Goal: Obtain resource: Obtain resource

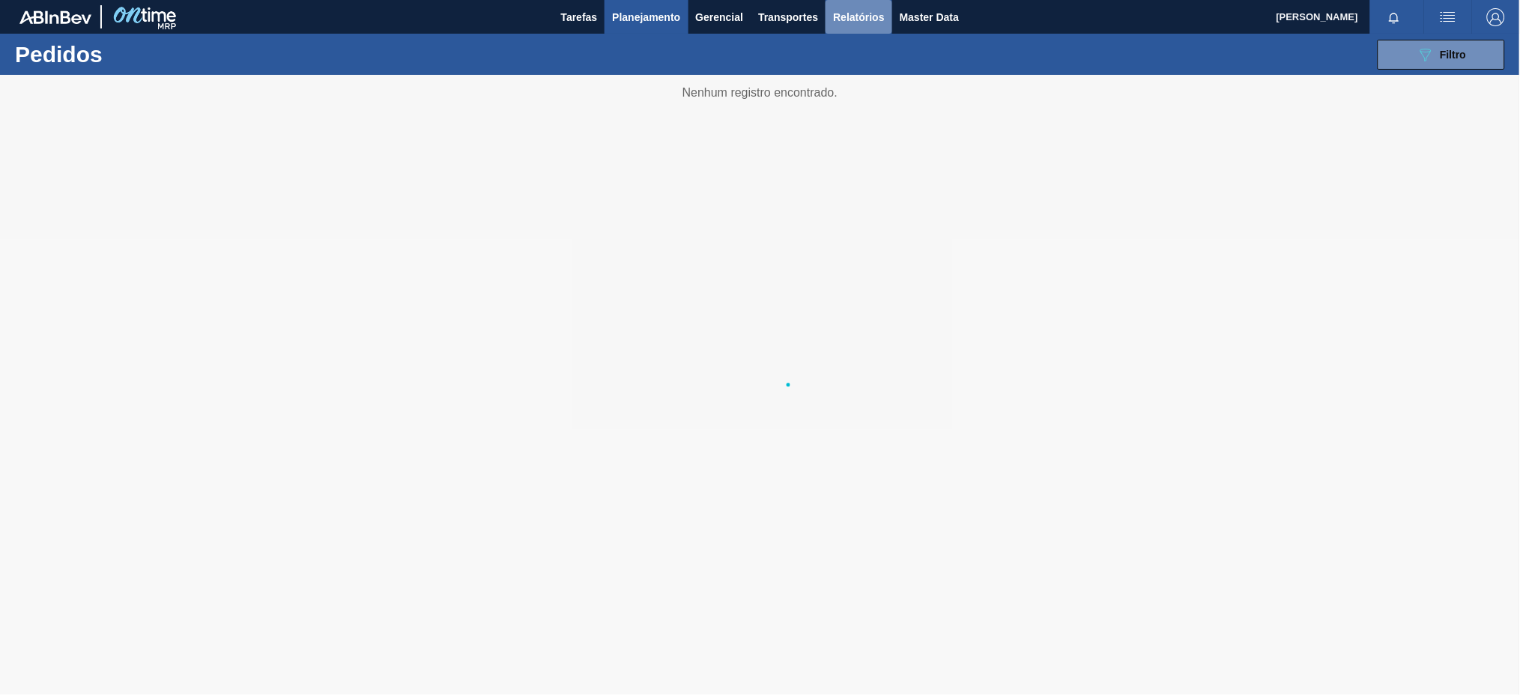
click at [861, 20] on span "Relatórios" at bounding box center [858, 17] width 51 height 18
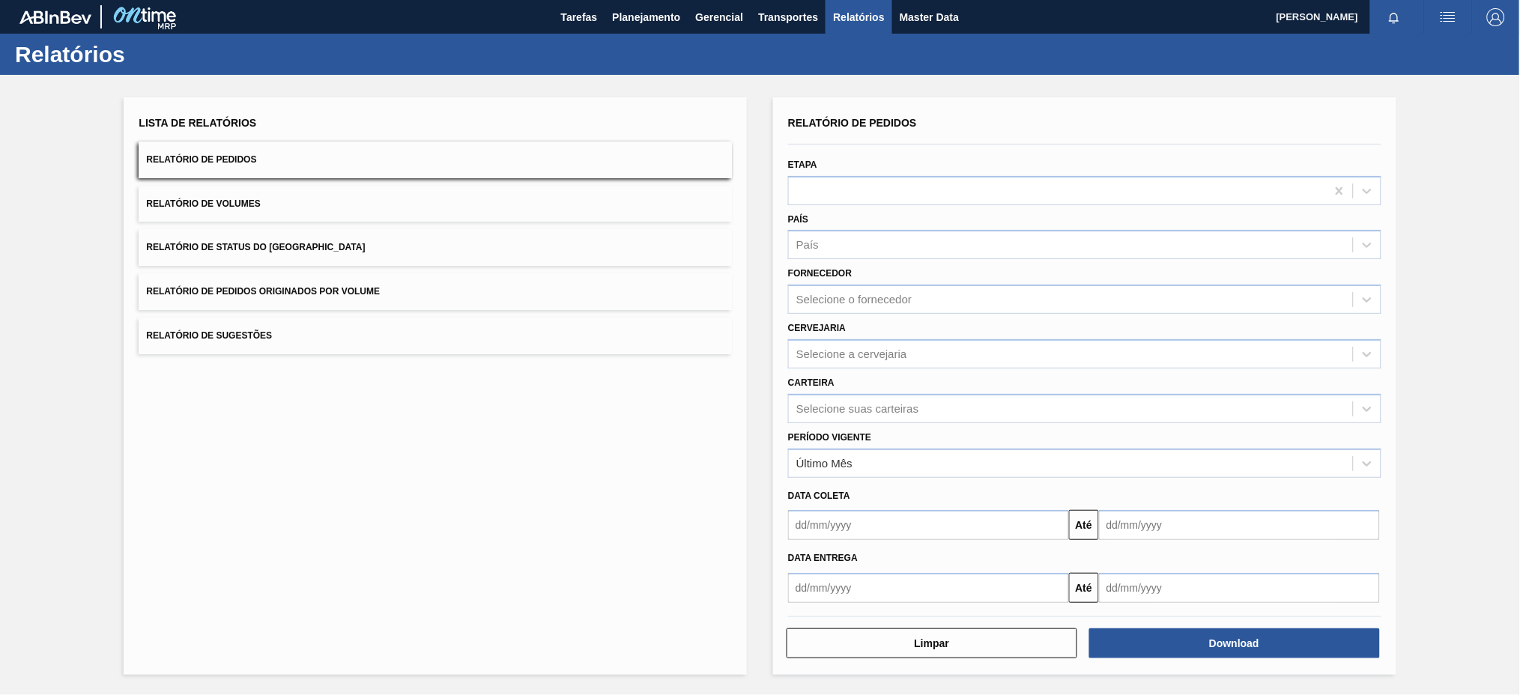
click at [603, 297] on button "Relatório de Pedidos Originados por Volume" at bounding box center [435, 291] width 593 height 37
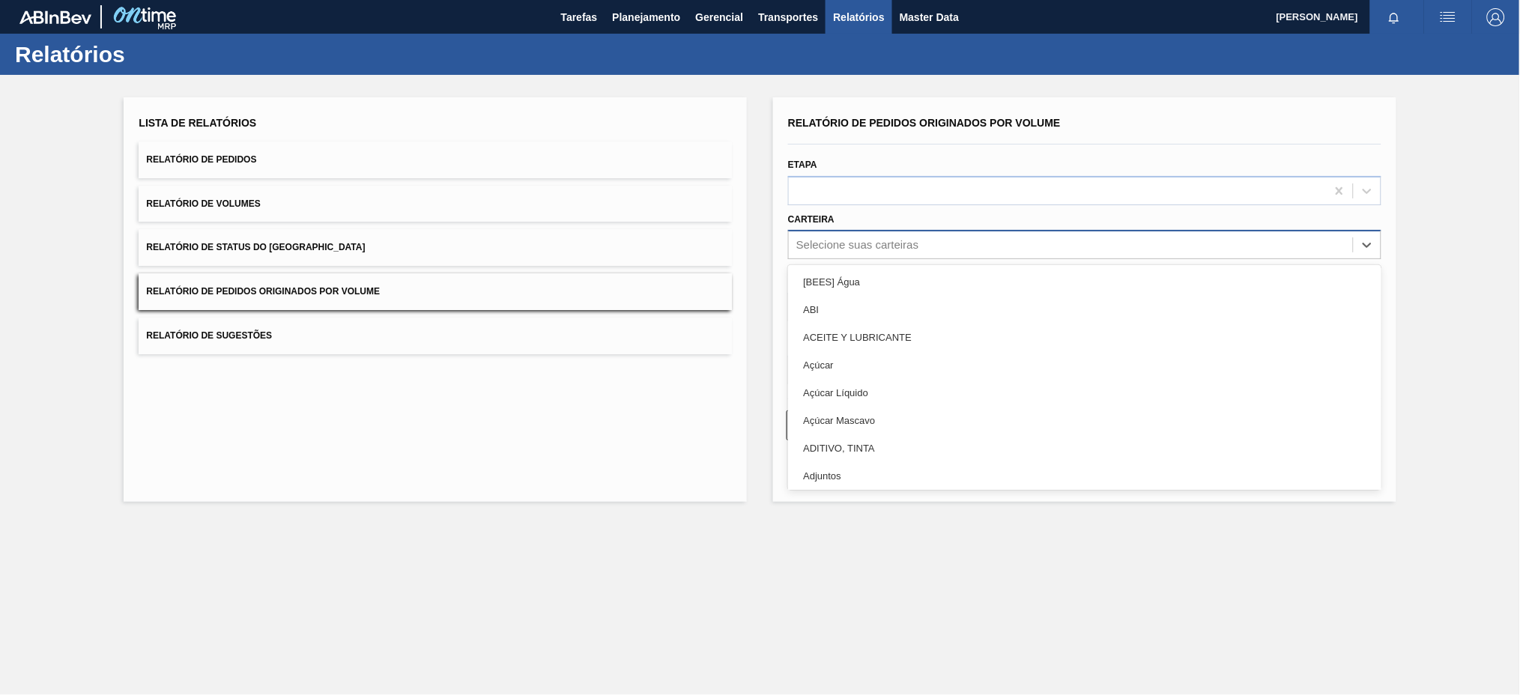
click at [904, 246] on div "Selecione suas carteiras" at bounding box center [857, 245] width 122 height 13
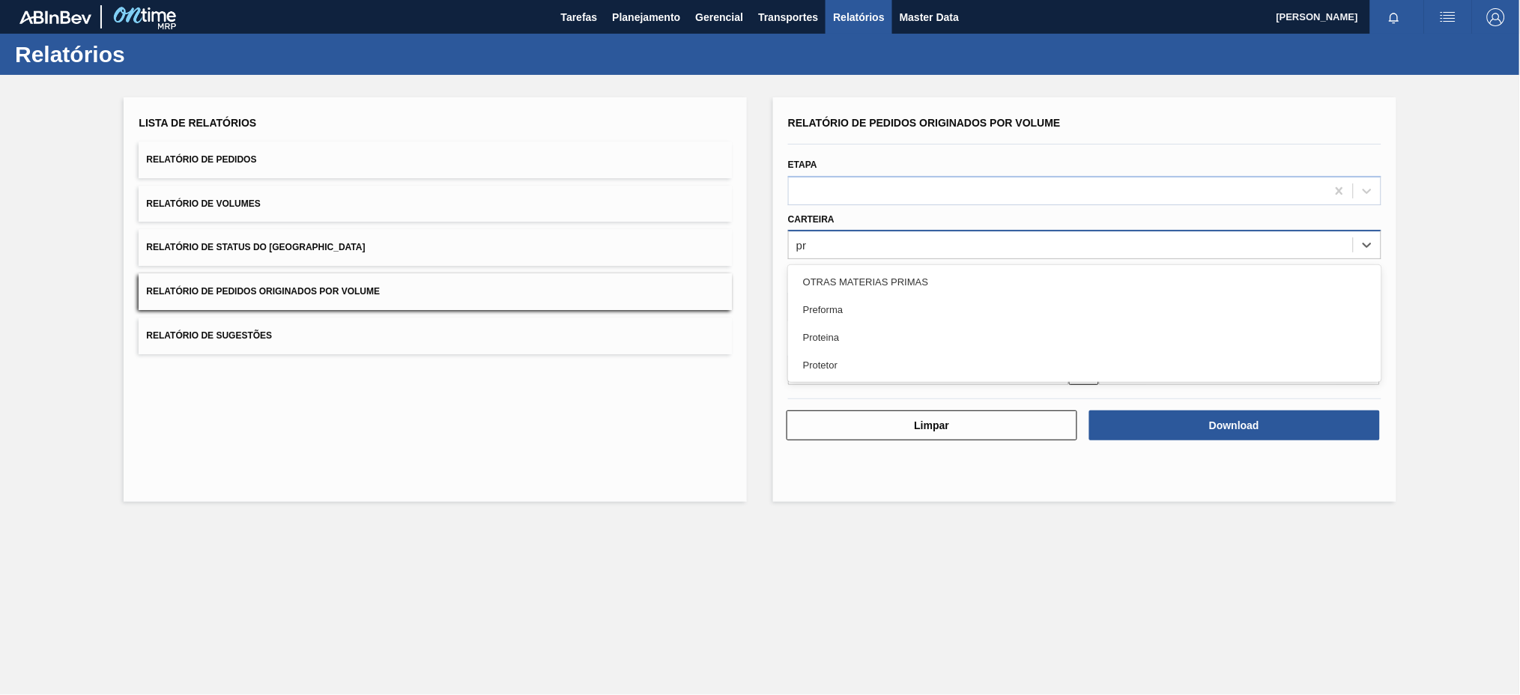
type input "pre"
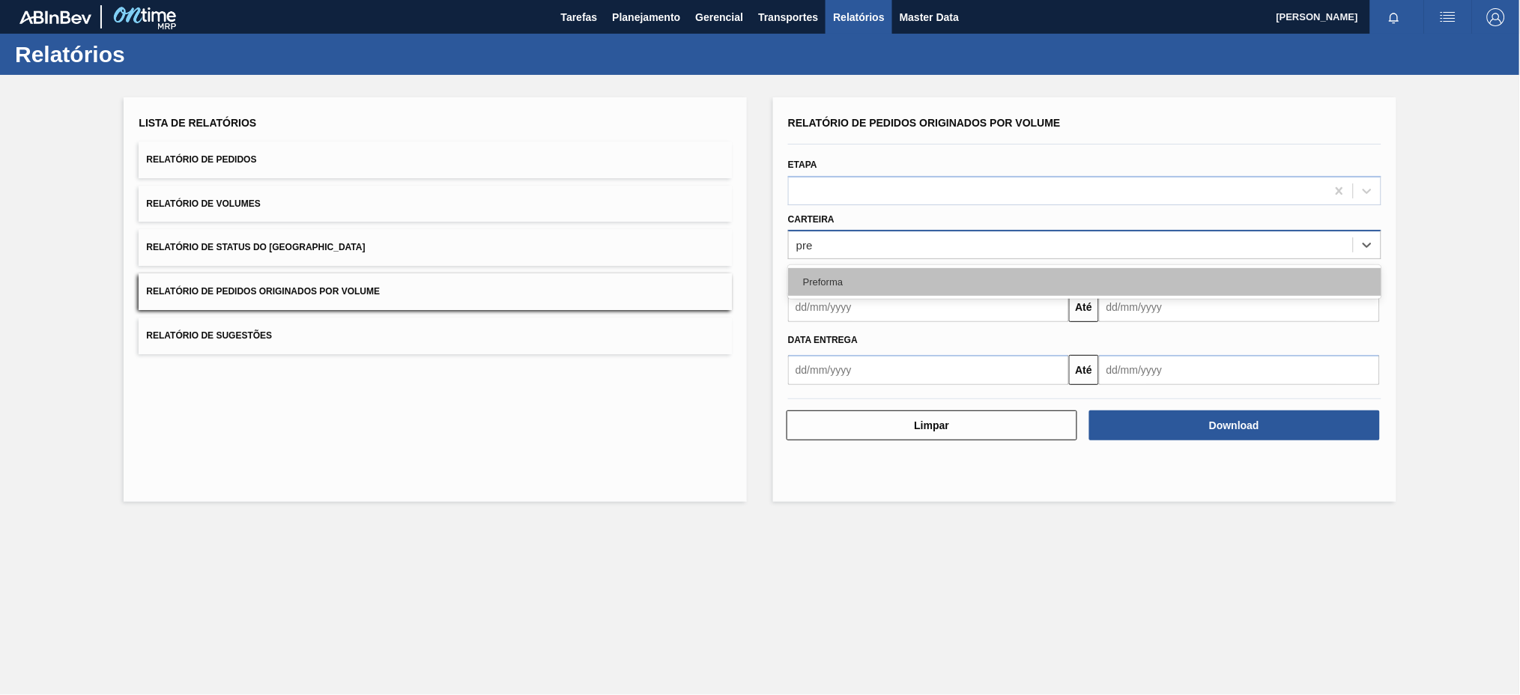
click at [867, 289] on div "Preforma" at bounding box center [1084, 282] width 593 height 28
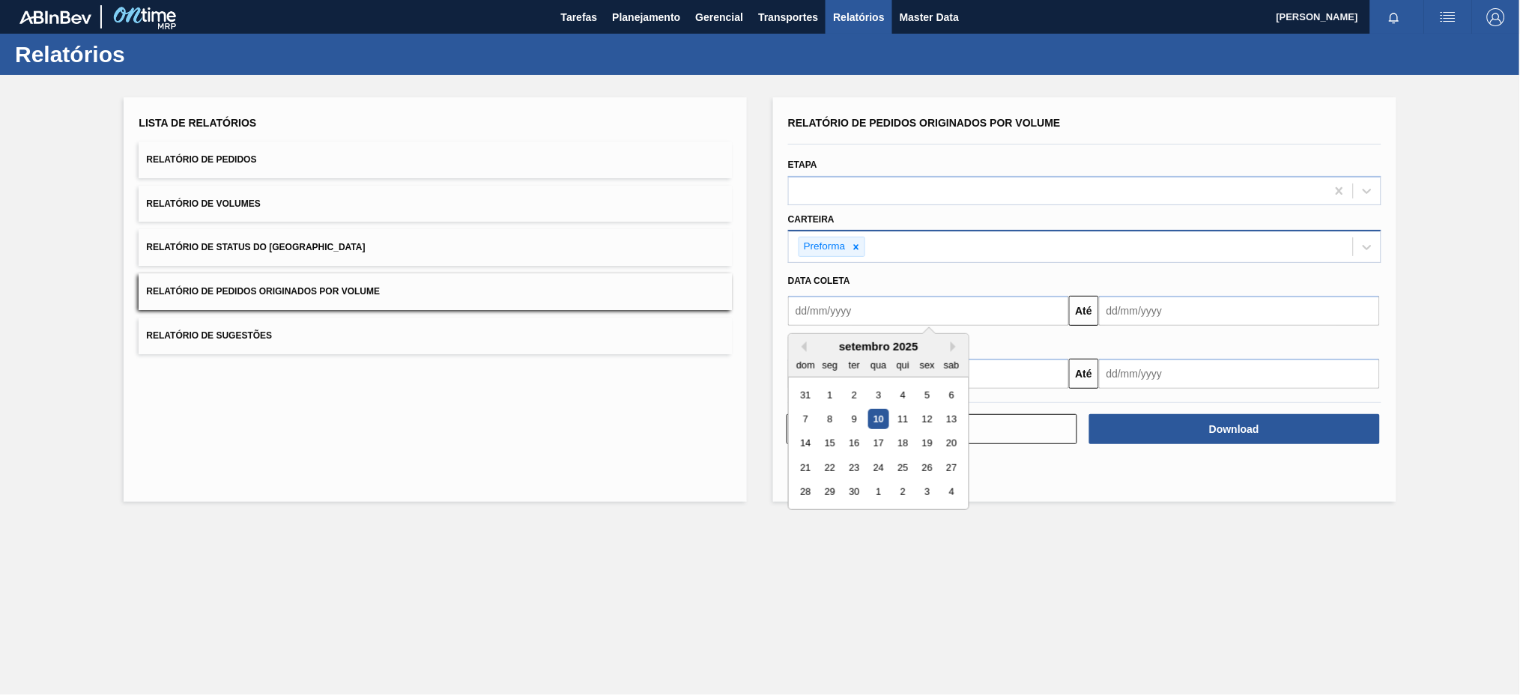
click at [861, 309] on input "text" at bounding box center [928, 311] width 281 height 30
click at [799, 347] on button "Previous Month" at bounding box center [801, 347] width 10 height 10
click at [804, 419] on div "3" at bounding box center [805, 419] width 20 height 20
type input "[DATE]"
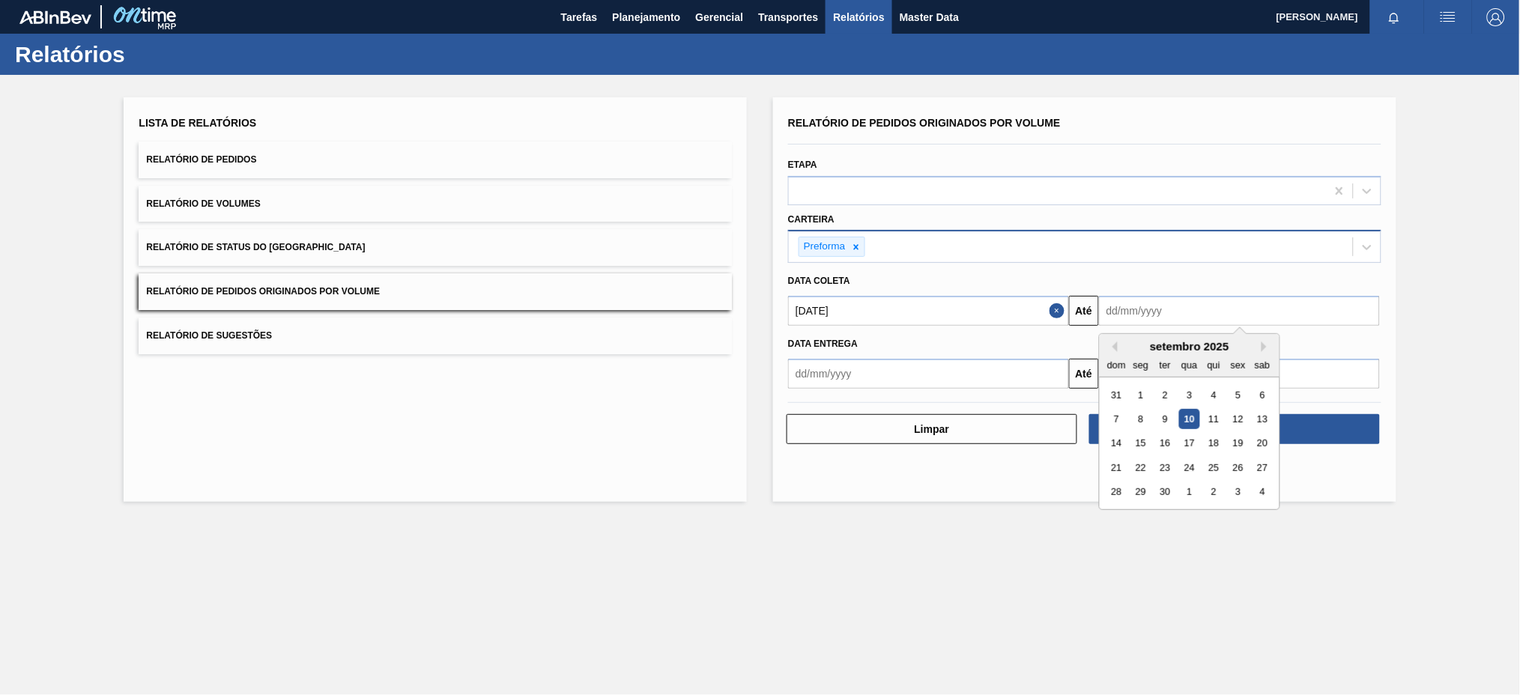
click at [1131, 315] on input "text" at bounding box center [1239, 311] width 281 height 30
click at [1195, 424] on div "10" at bounding box center [1189, 419] width 20 height 20
type input "[DATE]"
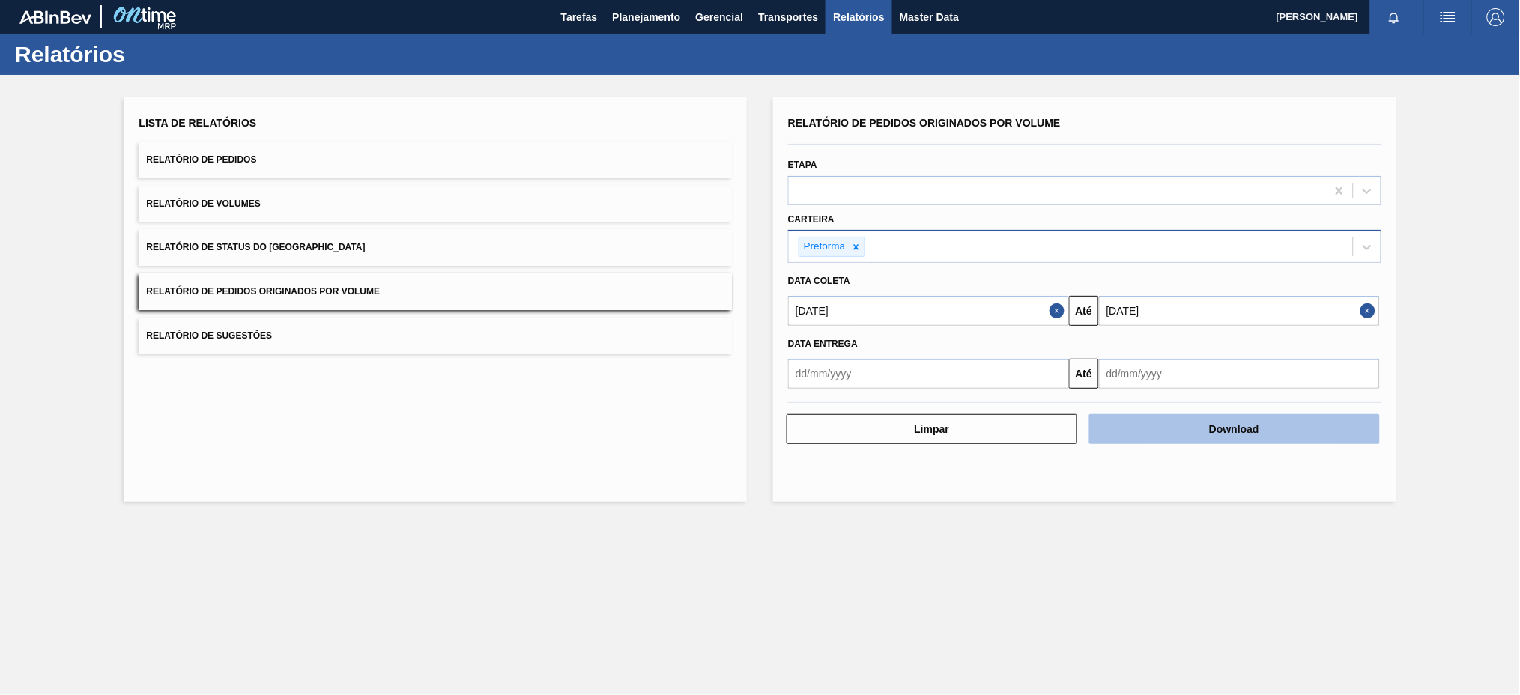
click at [1210, 431] on button "Download" at bounding box center [1234, 429] width 291 height 30
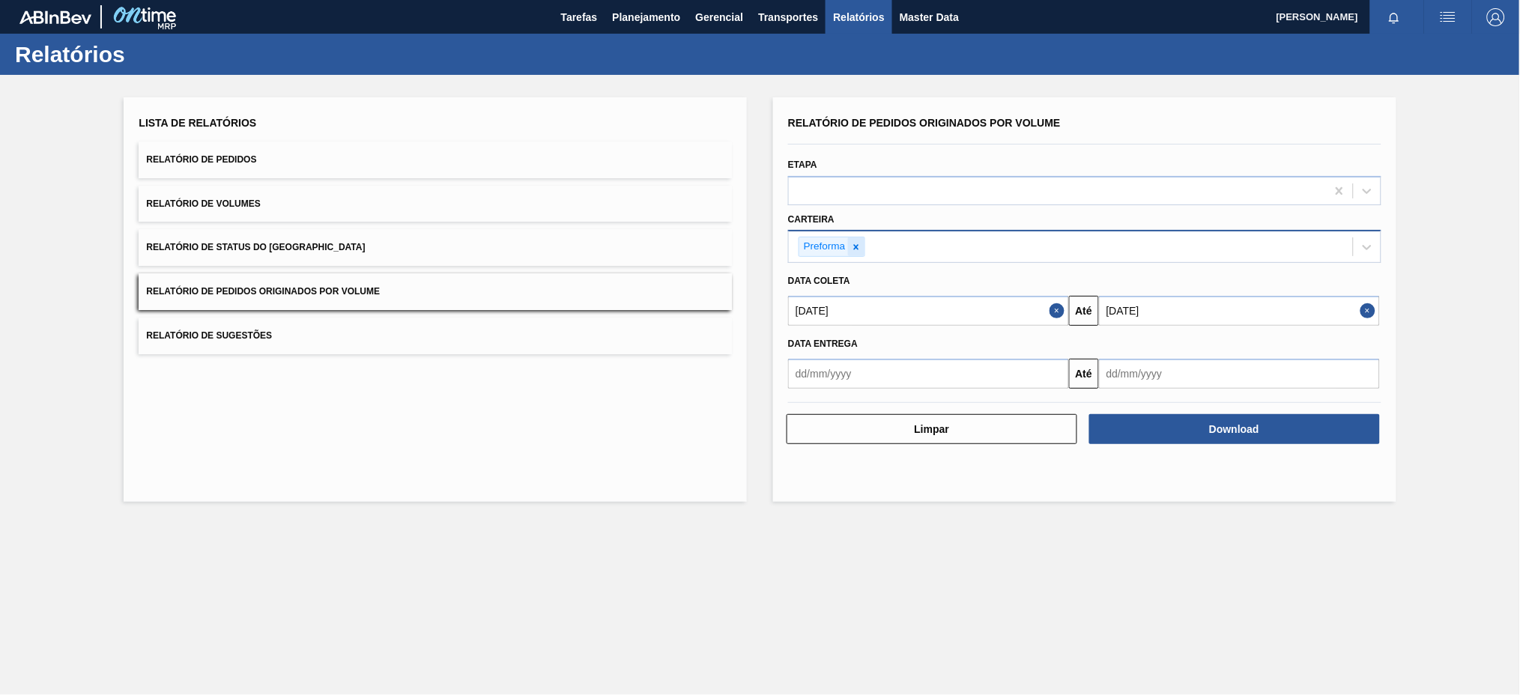
click at [855, 244] on icon at bounding box center [855, 246] width 5 height 5
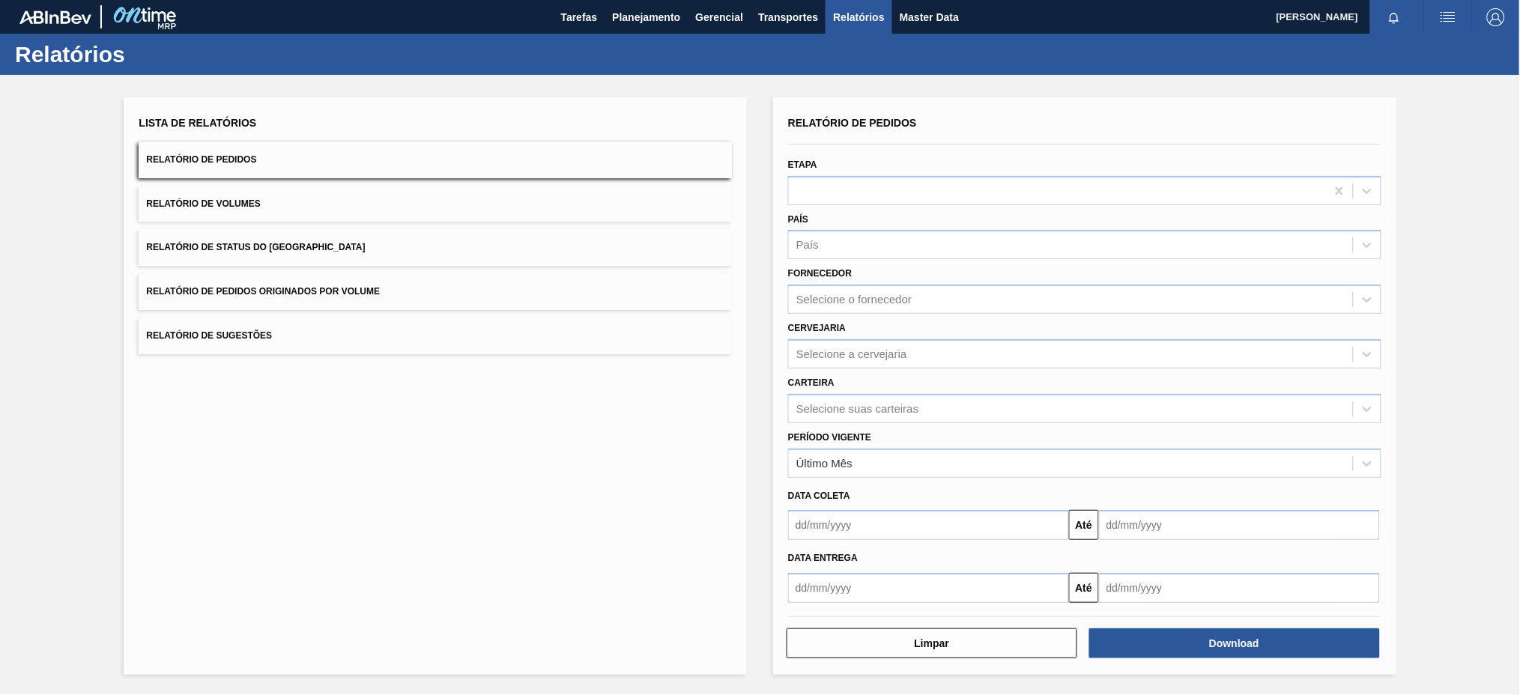
click at [404, 288] on button "Relatório de Pedidos Originados por Volume" at bounding box center [435, 291] width 593 height 37
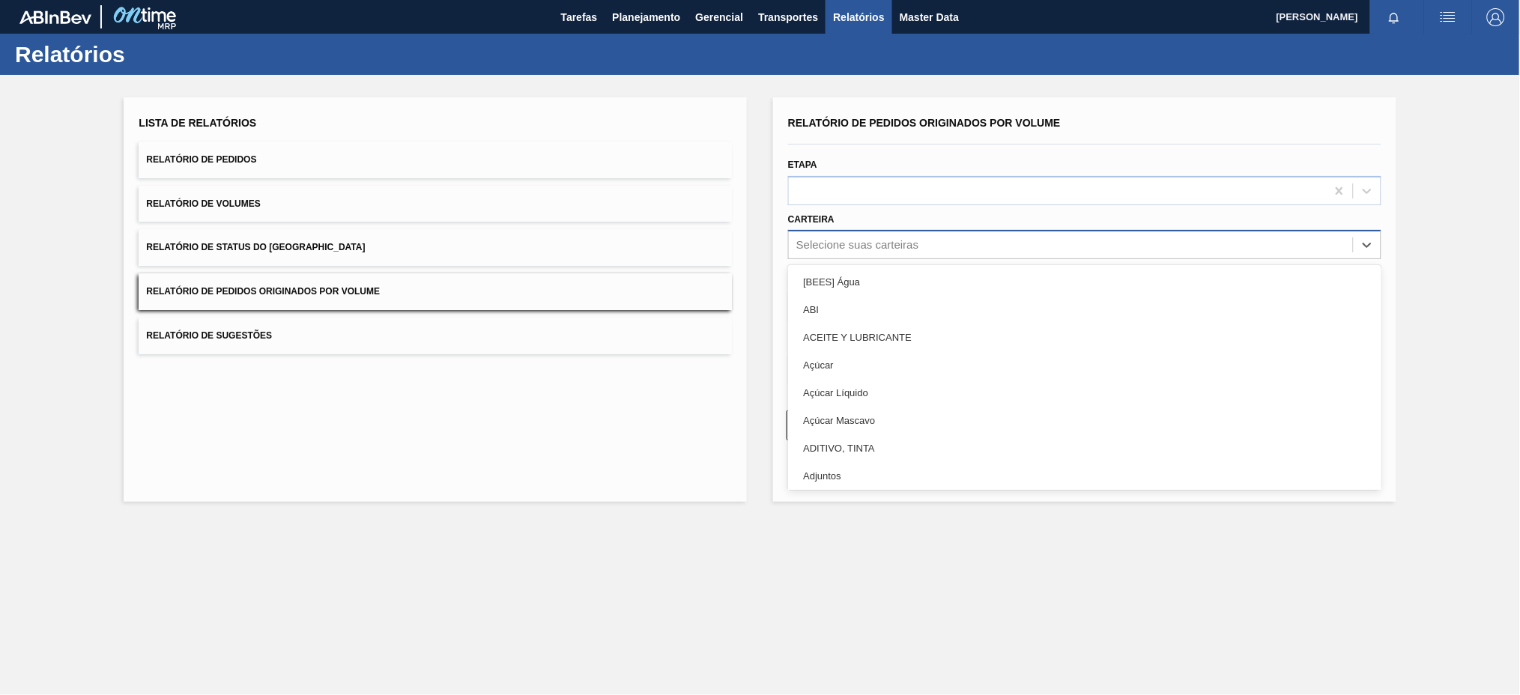
click at [899, 241] on div "Selecione suas carteiras" at bounding box center [857, 245] width 122 height 13
type input "aç"
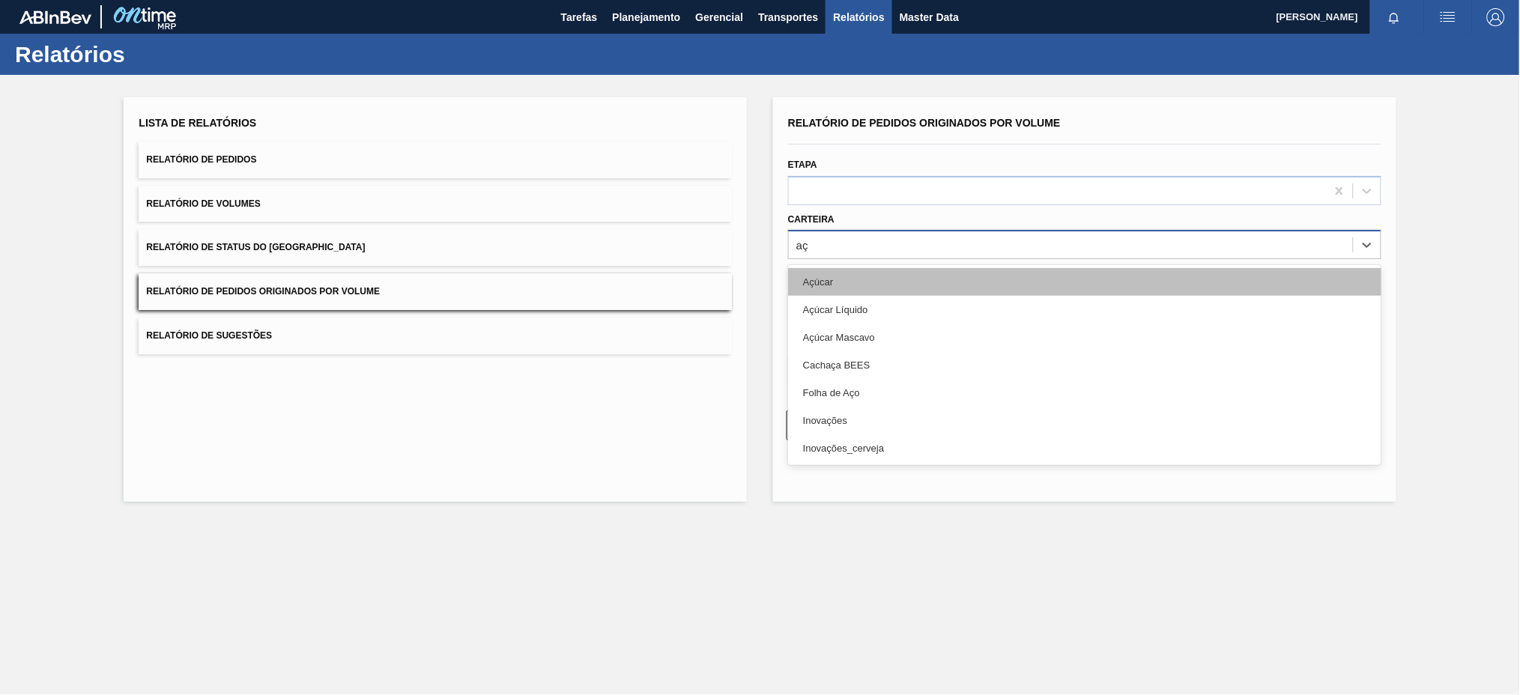
click at [864, 288] on div "Açúcar" at bounding box center [1084, 282] width 593 height 28
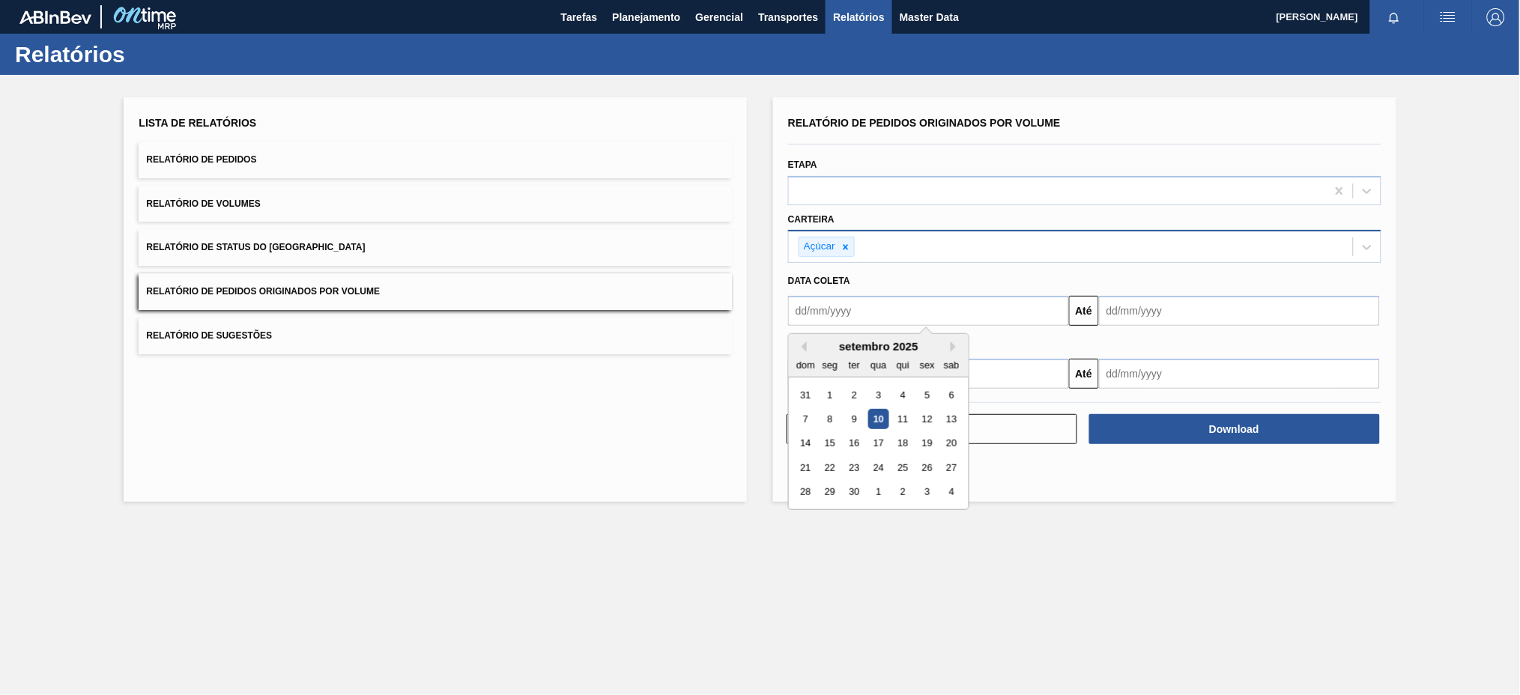
click at [885, 313] on input "text" at bounding box center [928, 311] width 281 height 30
click at [804, 346] on button "Previous Month" at bounding box center [801, 347] width 10 height 10
click at [805, 409] on div "3" at bounding box center [805, 419] width 20 height 20
type input "[DATE]"
click at [805, 409] on div "Limpar Download" at bounding box center [1084, 427] width 605 height 37
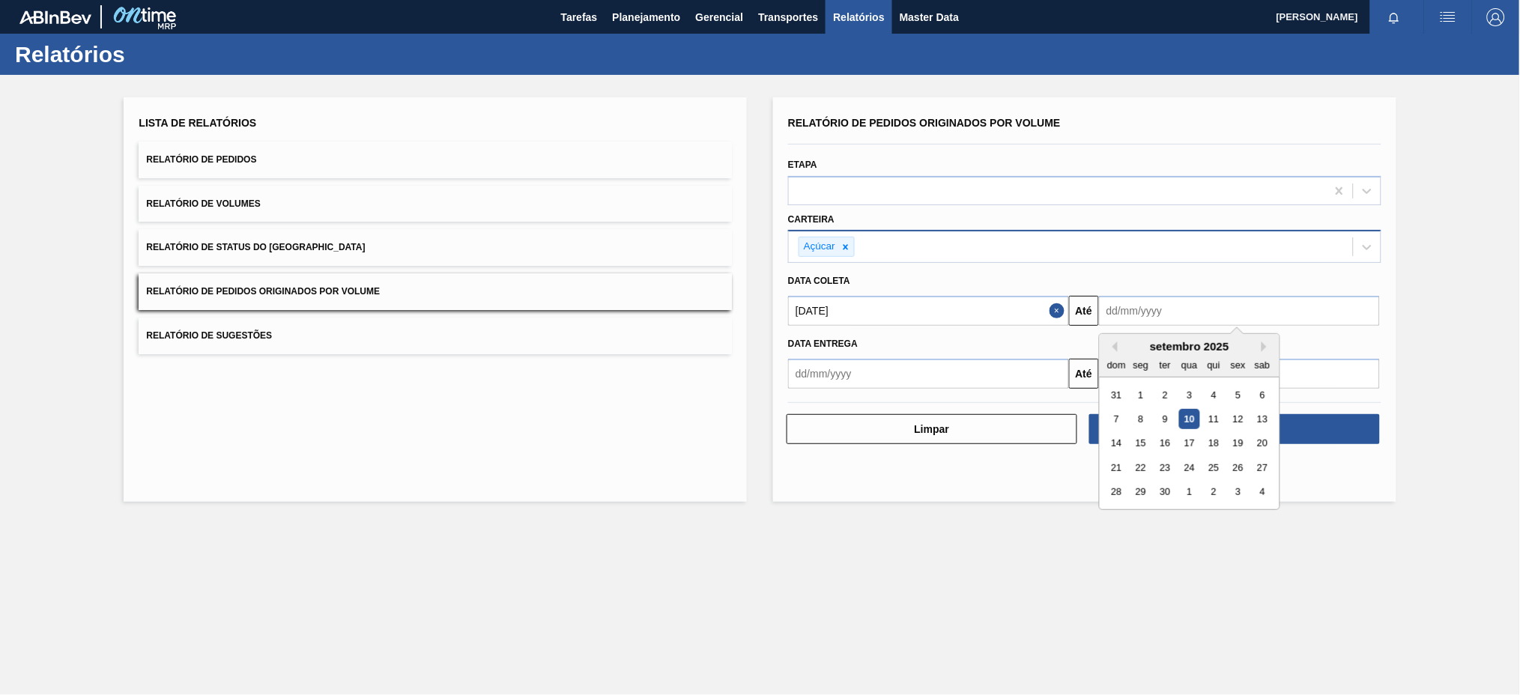
click at [1143, 315] on input "text" at bounding box center [1239, 311] width 281 height 30
click at [1191, 416] on div "10" at bounding box center [1189, 419] width 20 height 20
type input "[DATE]"
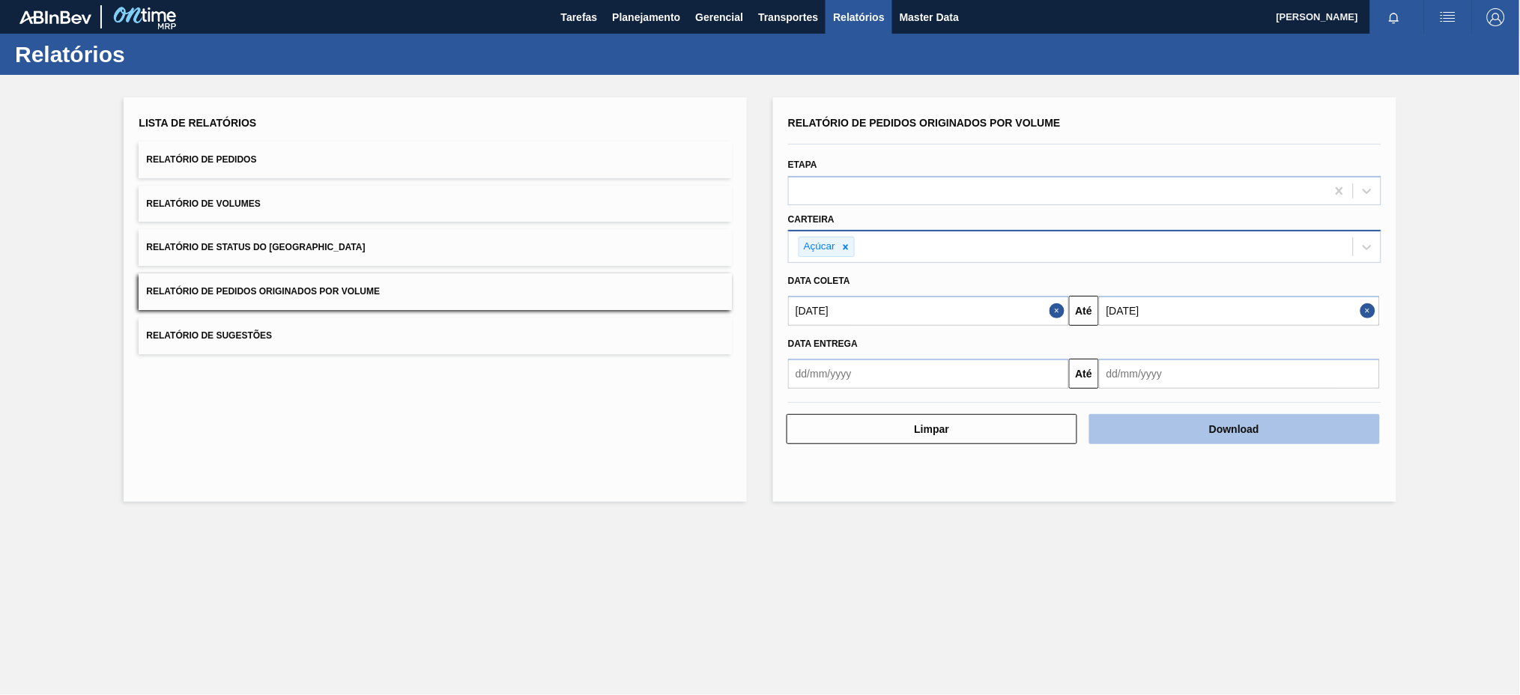
click at [1291, 427] on button "Download" at bounding box center [1234, 429] width 291 height 30
